Goal: Navigation & Orientation: Find specific page/section

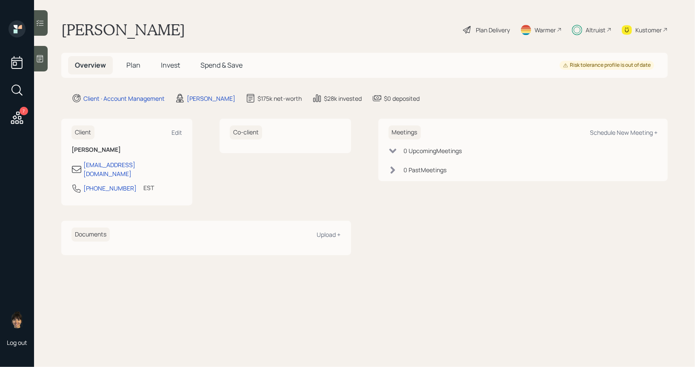
click at [130, 64] on span "Plan" at bounding box center [133, 64] width 14 height 9
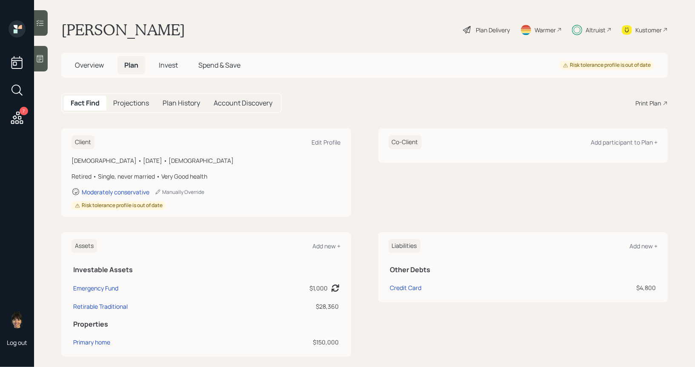
click at [168, 63] on span "Invest" at bounding box center [168, 64] width 19 height 9
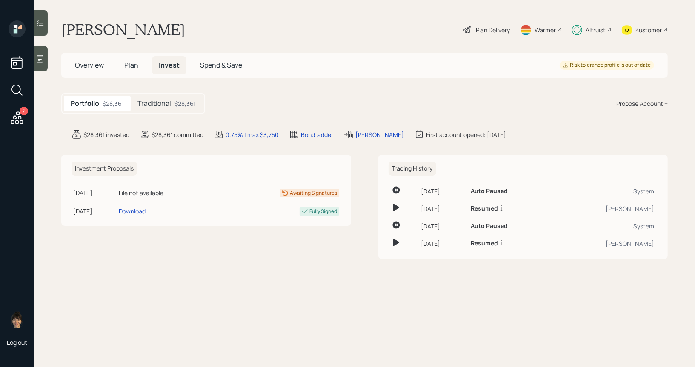
click at [171, 103] on h5 "Traditional" at bounding box center [154, 104] width 34 height 8
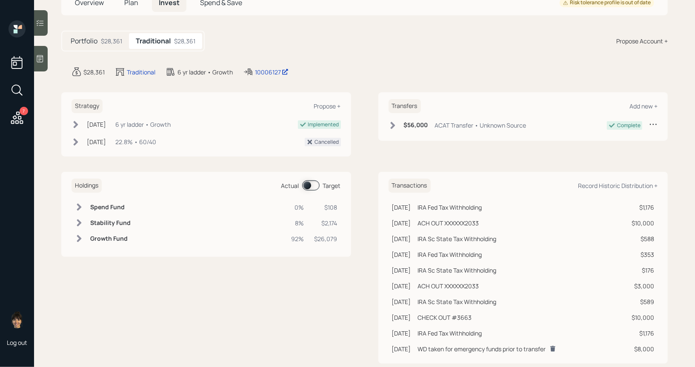
scroll to position [79, 0]
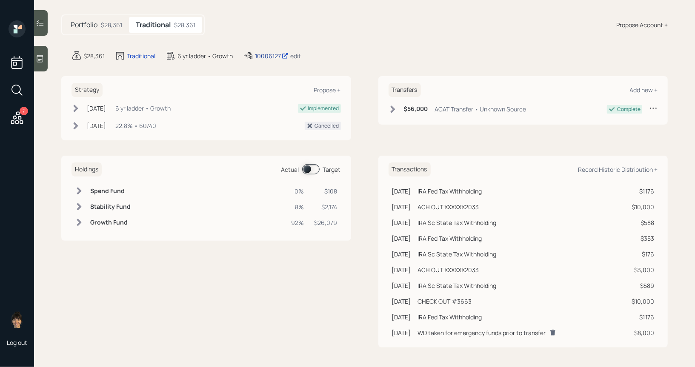
click at [271, 52] on div "10006127" at bounding box center [272, 56] width 34 height 9
